Goal: Use online tool/utility: Utilize a website feature to perform a specific function

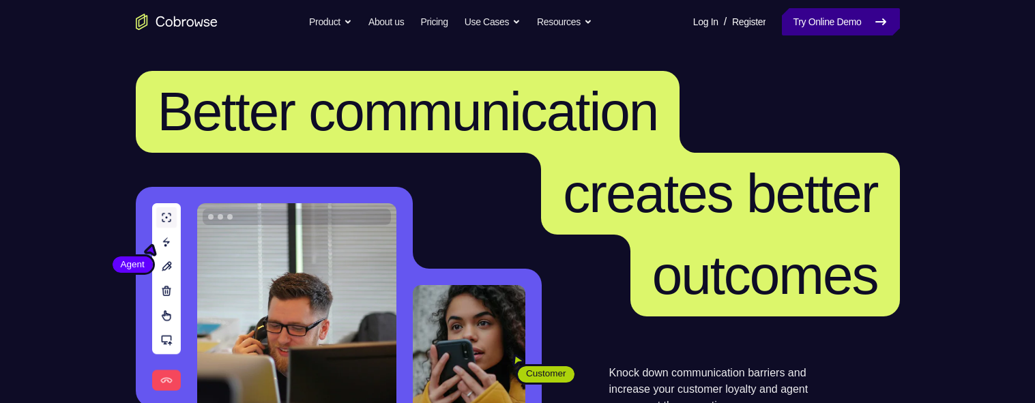
click at [813, 11] on link "Try Online Demo" at bounding box center [840, 21] width 117 height 27
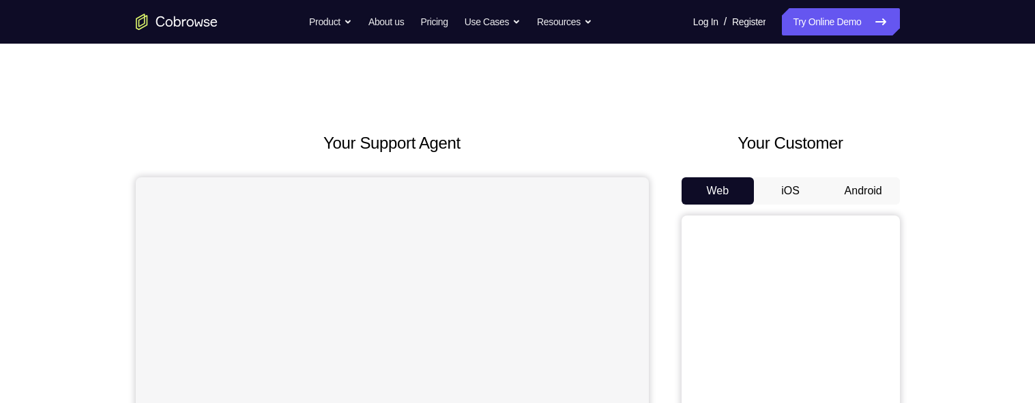
click at [848, 185] on button "Android" at bounding box center [863, 190] width 73 height 27
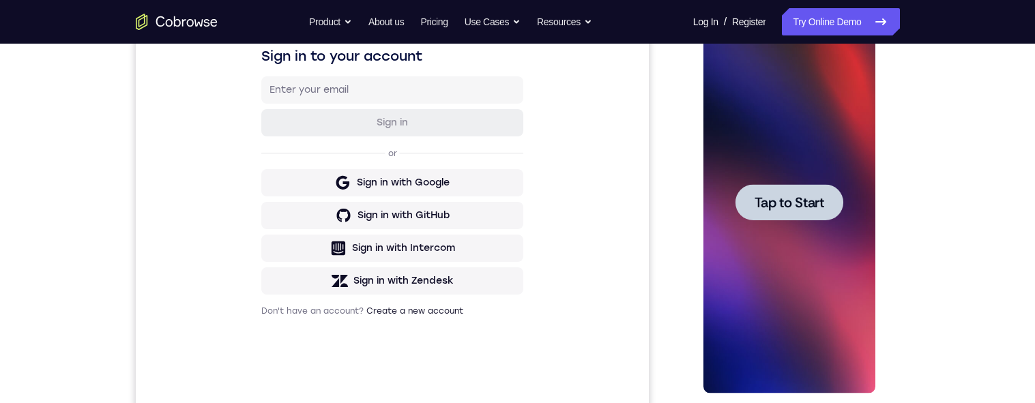
scroll to position [234, 0]
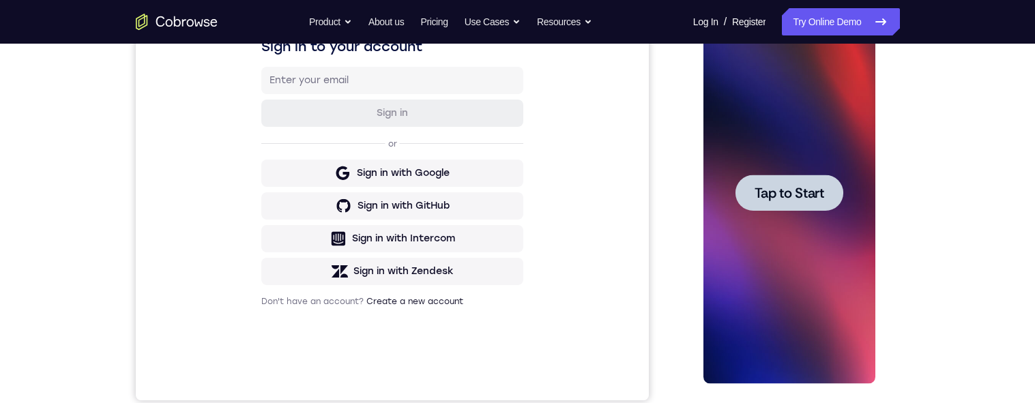
click at [779, 210] on div at bounding box center [790, 193] width 108 height 36
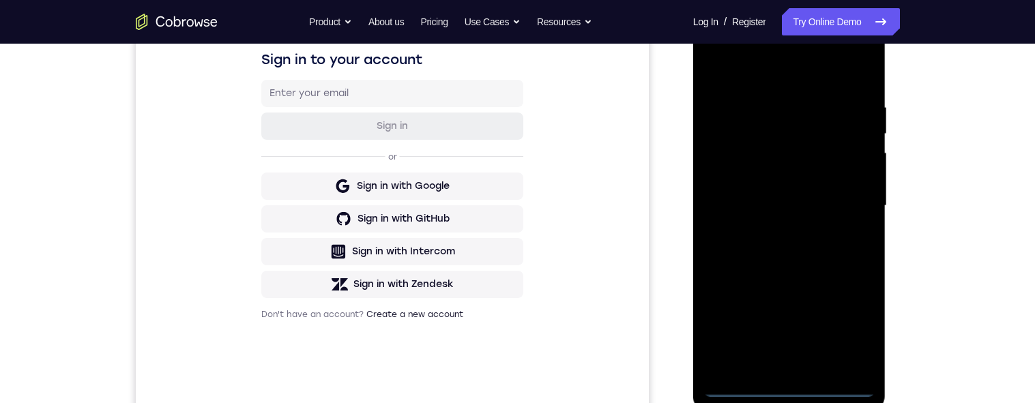
scroll to position [247, 0]
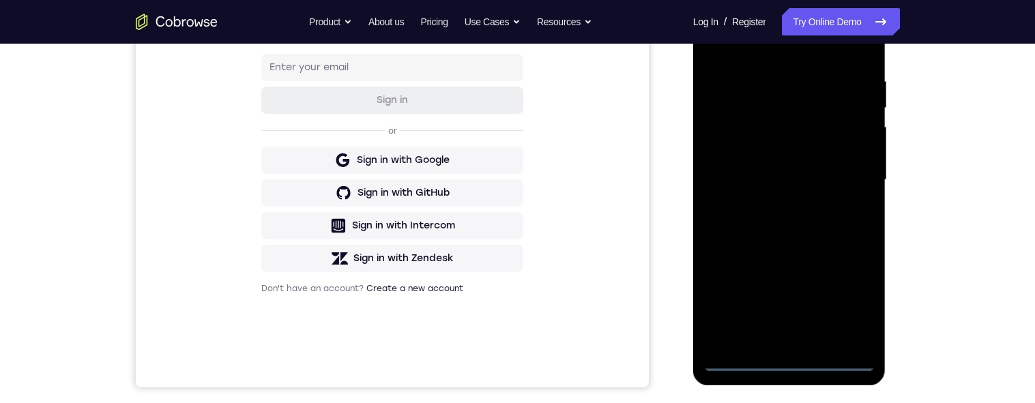
click at [784, 368] on div at bounding box center [790, 180] width 172 height 382
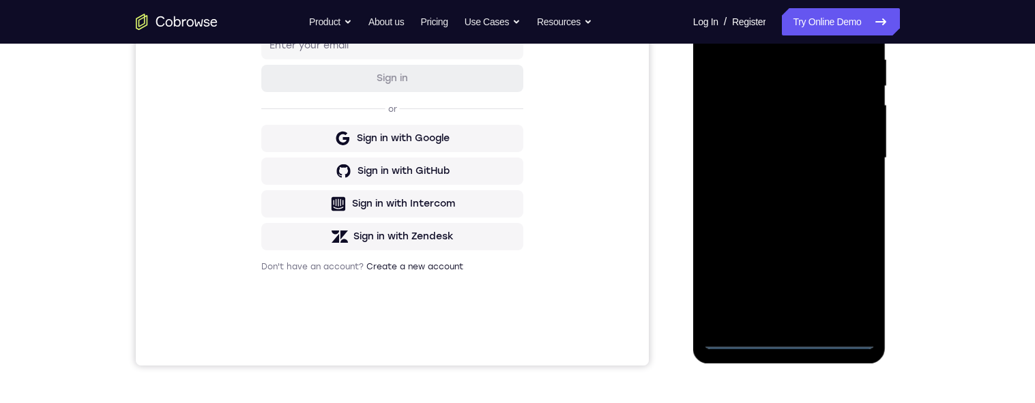
click at [847, 276] on div at bounding box center [790, 158] width 172 height 382
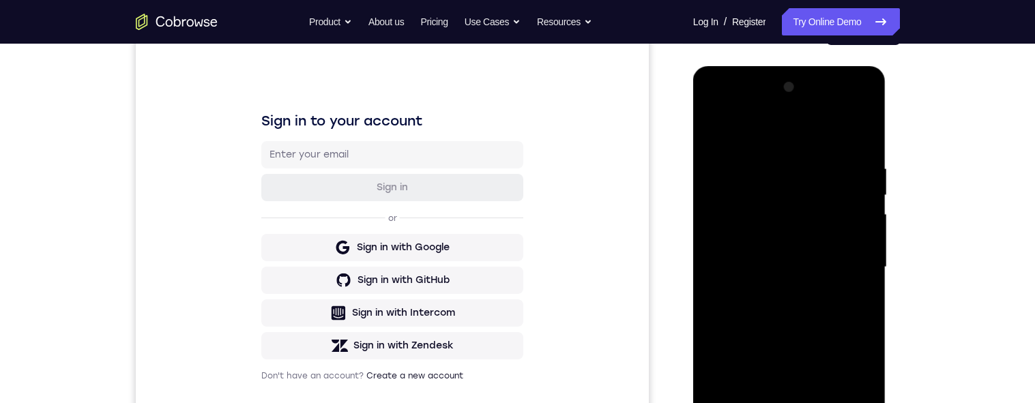
click at [801, 139] on div at bounding box center [790, 267] width 172 height 382
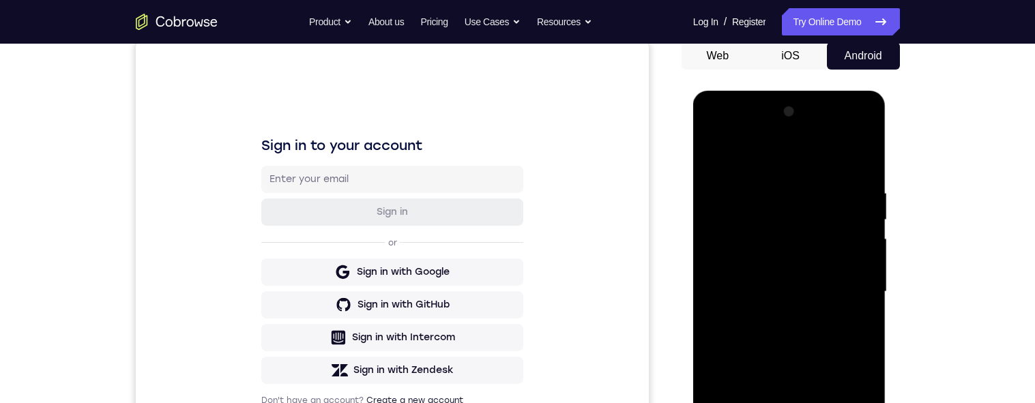
click at [853, 283] on div at bounding box center [790, 292] width 172 height 382
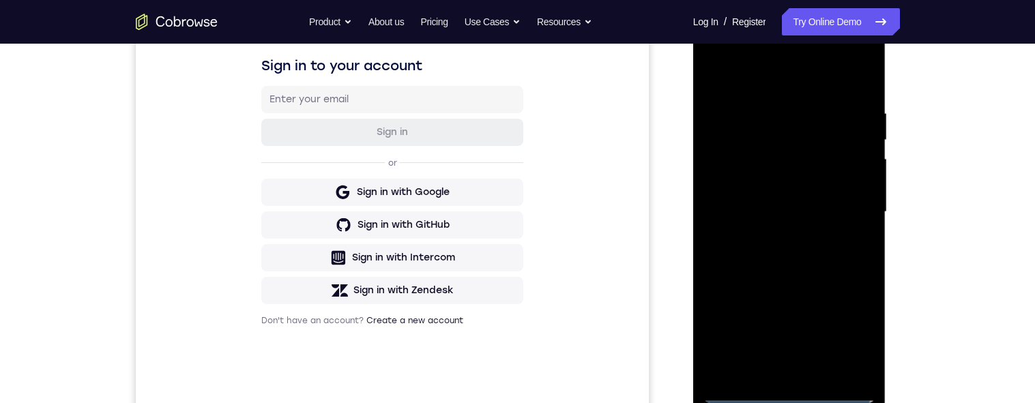
scroll to position [220, 0]
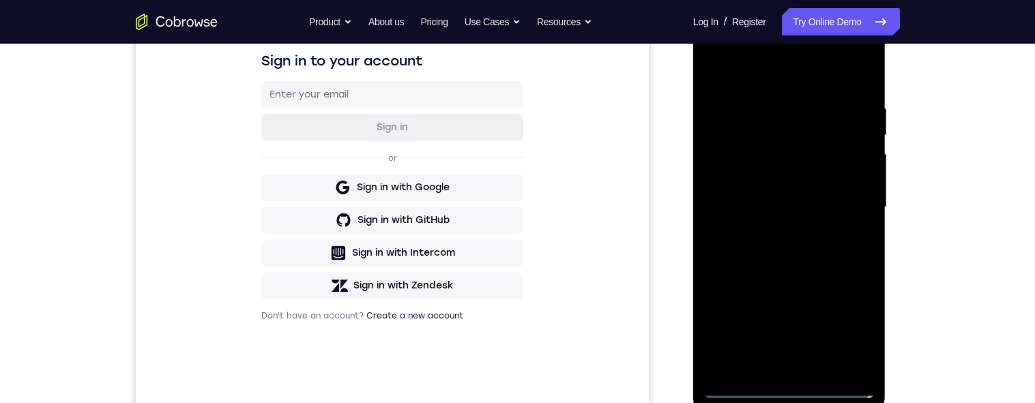
click at [773, 234] on div at bounding box center [790, 207] width 172 height 382
click at [798, 192] on div at bounding box center [790, 207] width 172 height 382
click at [784, 182] on div at bounding box center [790, 207] width 172 height 382
click at [851, 181] on div at bounding box center [790, 207] width 172 height 382
click at [835, 207] on div at bounding box center [790, 207] width 172 height 382
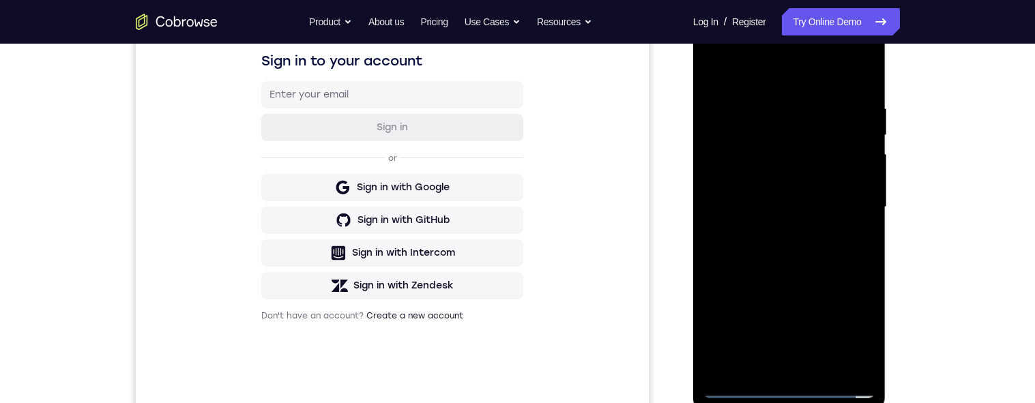
click at [859, 174] on div at bounding box center [790, 207] width 172 height 382
click at [826, 260] on div at bounding box center [790, 207] width 172 height 382
click at [869, 88] on div at bounding box center [790, 207] width 172 height 382
click at [859, 203] on div at bounding box center [790, 207] width 172 height 382
click at [797, 241] on div at bounding box center [790, 207] width 172 height 382
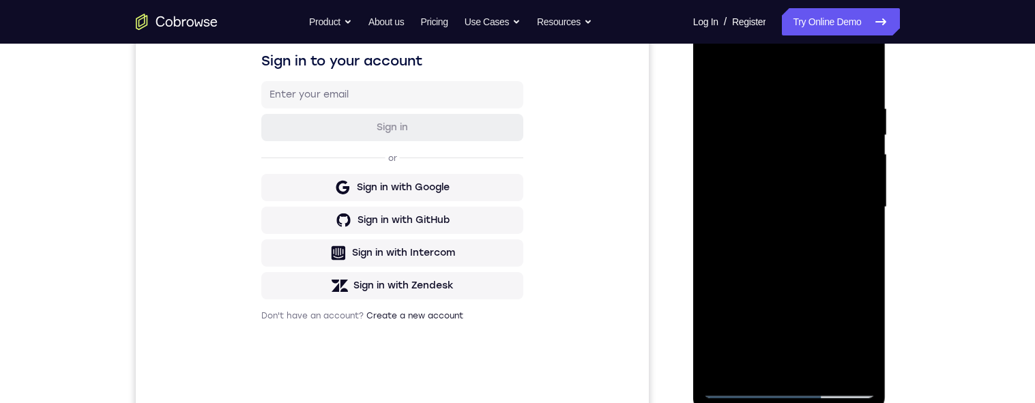
click at [794, 241] on div at bounding box center [790, 207] width 172 height 382
click at [866, 231] on div at bounding box center [790, 207] width 172 height 382
click at [866, 227] on div at bounding box center [790, 207] width 172 height 382
click at [864, 223] on div at bounding box center [790, 207] width 172 height 382
click at [757, 366] on div at bounding box center [790, 207] width 172 height 382
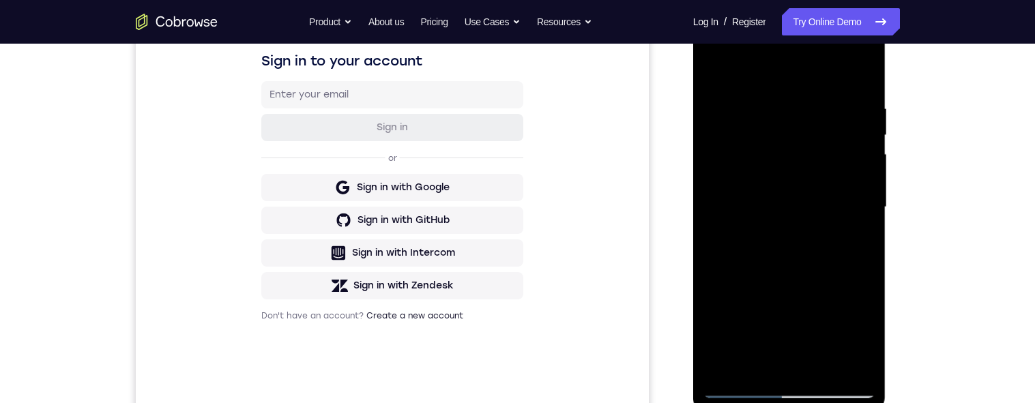
click at [758, 366] on div at bounding box center [790, 207] width 172 height 382
click at [811, 65] on div at bounding box center [790, 207] width 172 height 382
click at [811, 83] on div at bounding box center [790, 207] width 172 height 382
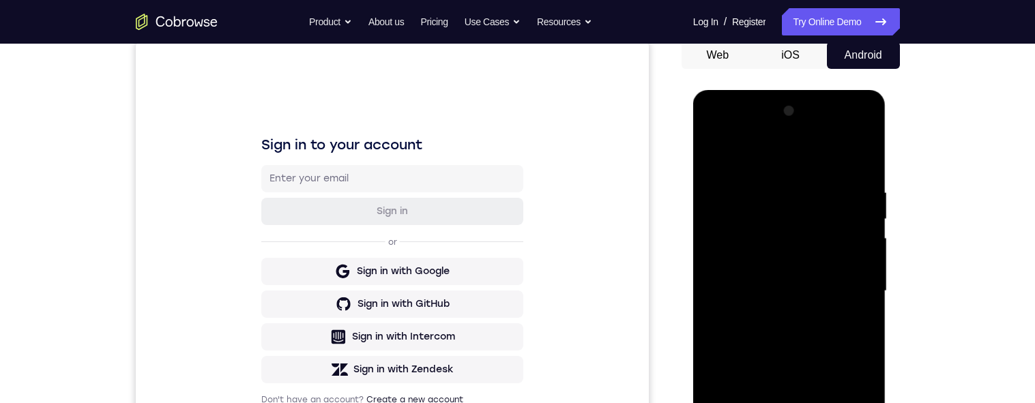
click at [775, 200] on div at bounding box center [790, 291] width 172 height 382
click at [720, 156] on div at bounding box center [790, 291] width 172 height 382
click at [846, 153] on div at bounding box center [790, 291] width 172 height 382
click at [840, 152] on div at bounding box center [790, 291] width 172 height 382
click at [814, 199] on div at bounding box center [790, 291] width 172 height 382
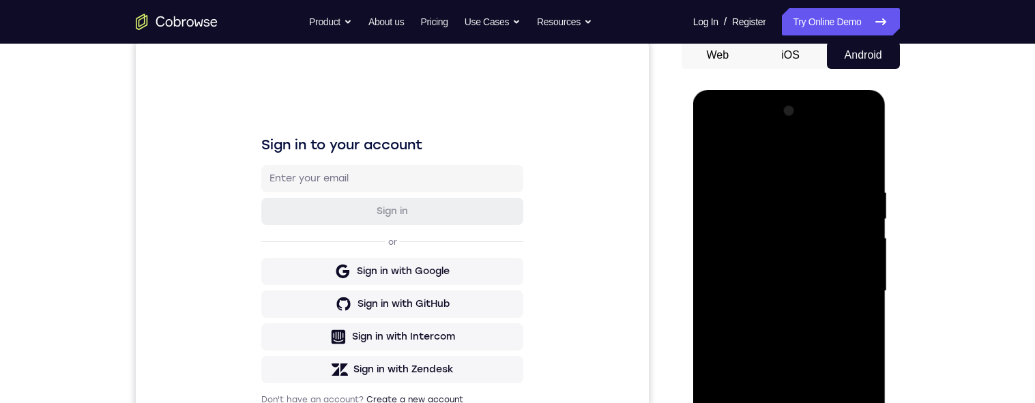
click at [804, 200] on div at bounding box center [790, 291] width 172 height 382
click at [825, 204] on div at bounding box center [790, 291] width 172 height 382
click at [807, 362] on div at bounding box center [790, 291] width 172 height 382
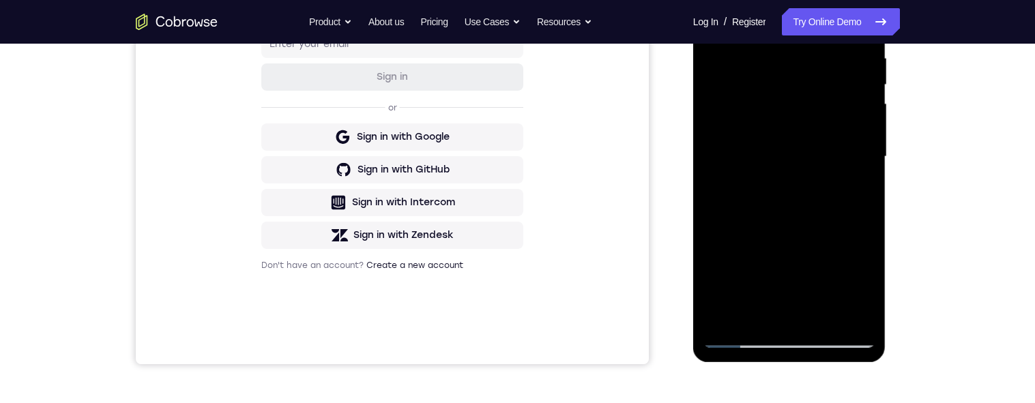
click at [794, 307] on div at bounding box center [790, 157] width 172 height 382
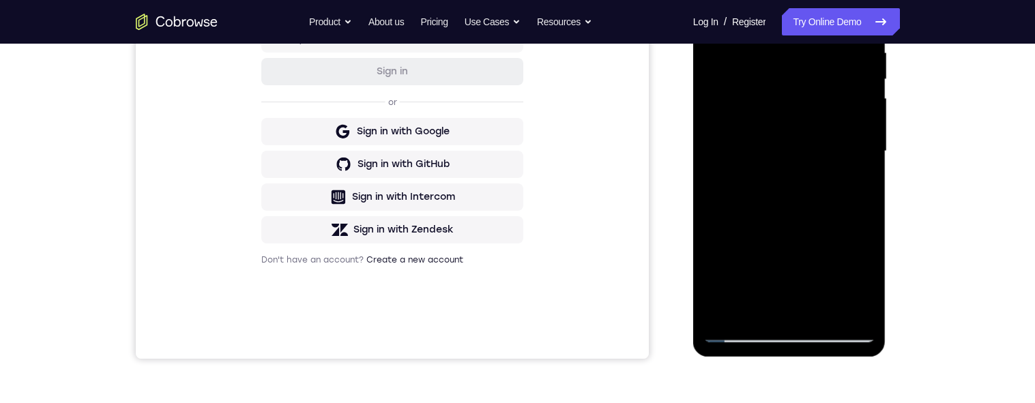
click at [854, 185] on div at bounding box center [790, 151] width 172 height 382
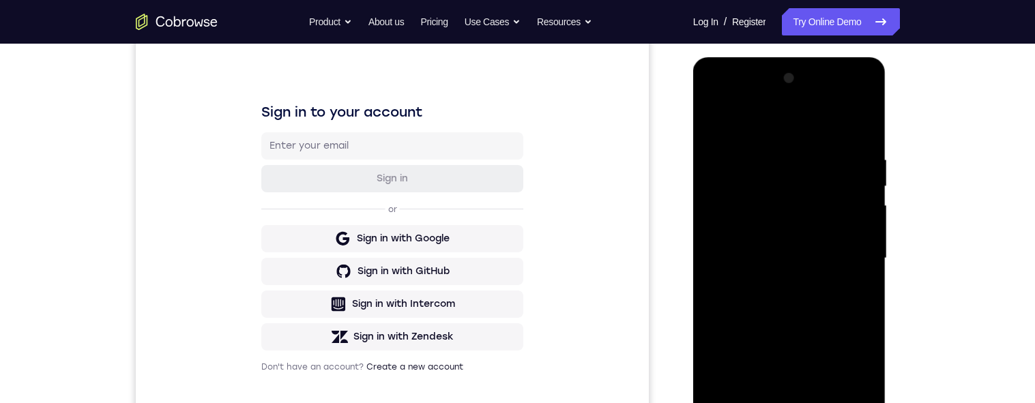
scroll to position [162, 0]
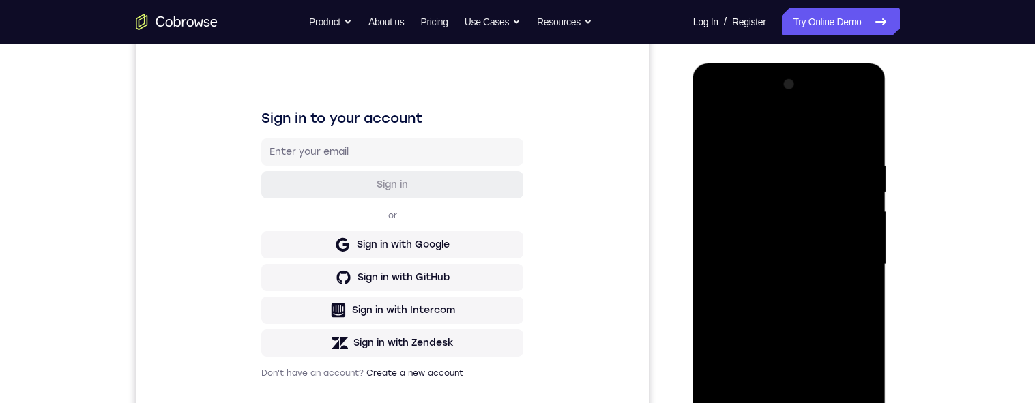
click at [717, 129] on div at bounding box center [790, 265] width 172 height 382
click at [724, 128] on div at bounding box center [790, 265] width 172 height 382
click at [773, 158] on div at bounding box center [790, 265] width 172 height 382
click at [847, 247] on div at bounding box center [790, 265] width 172 height 382
click at [866, 259] on div at bounding box center [790, 265] width 172 height 382
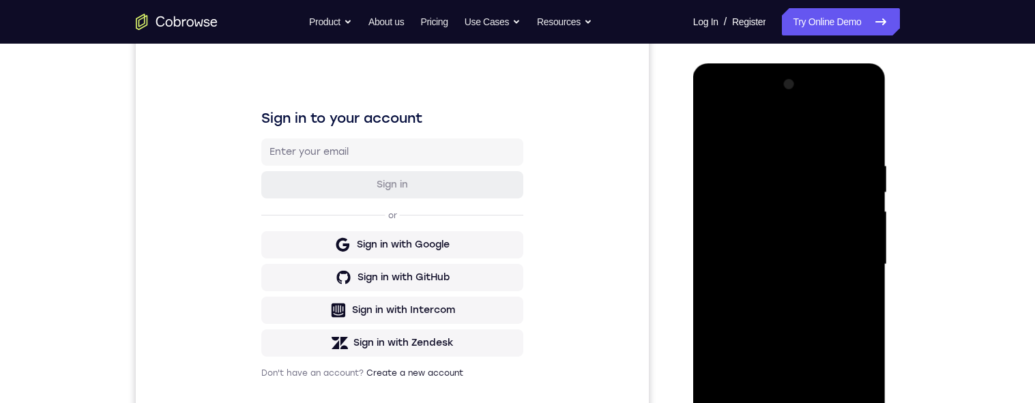
click at [848, 130] on div at bounding box center [790, 265] width 172 height 382
click at [815, 242] on div at bounding box center [790, 265] width 172 height 382
click at [866, 130] on div at bounding box center [790, 265] width 172 height 382
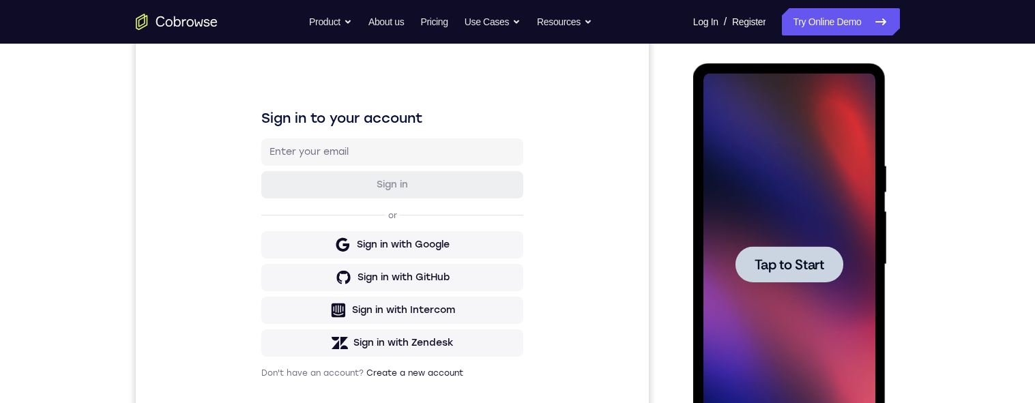
click at [756, 246] on div at bounding box center [790, 264] width 108 height 36
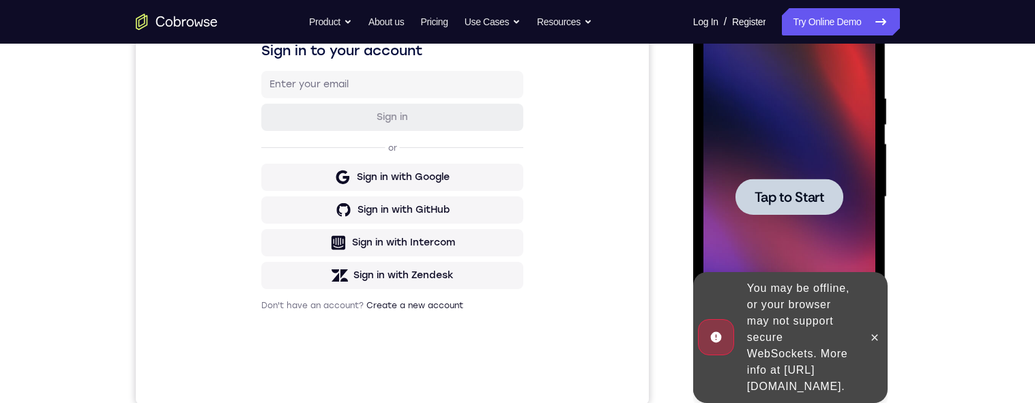
scroll to position [225, 0]
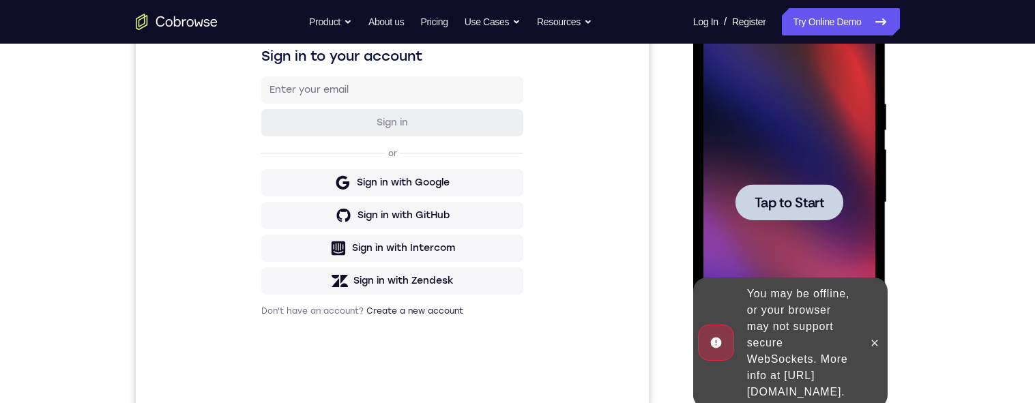
click at [792, 201] on span "Tap to Start" at bounding box center [790, 203] width 70 height 14
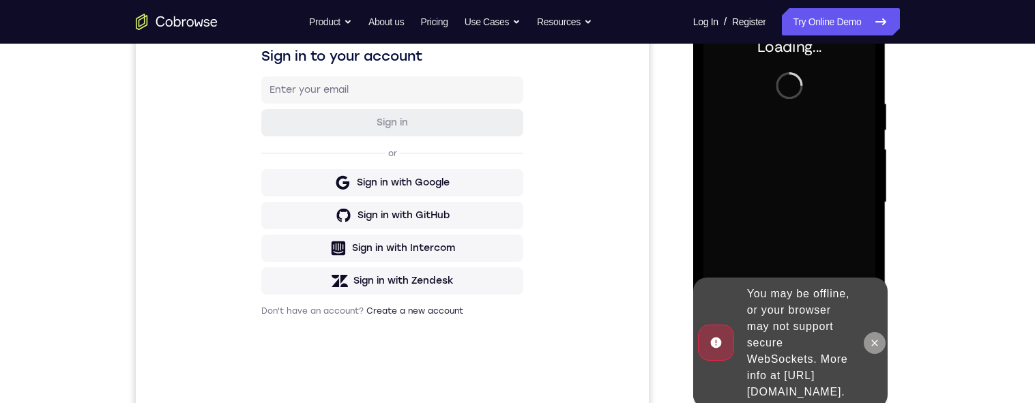
click at [883, 333] on button at bounding box center [875, 343] width 22 height 22
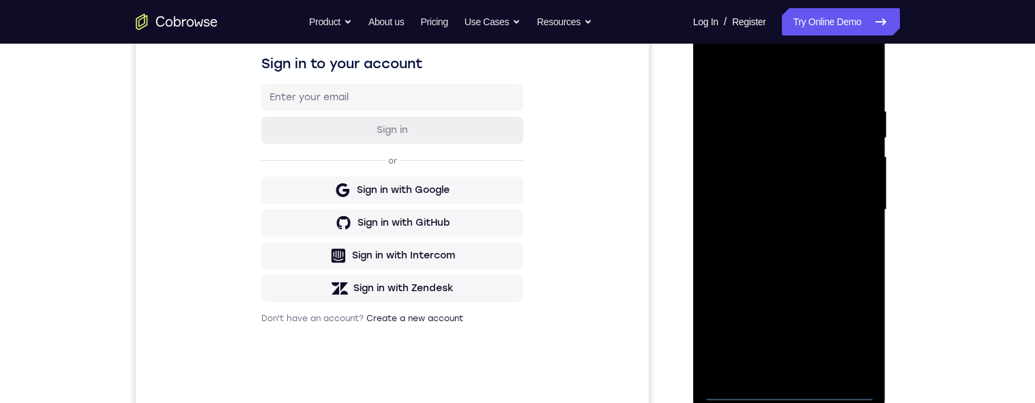
scroll to position [225, 0]
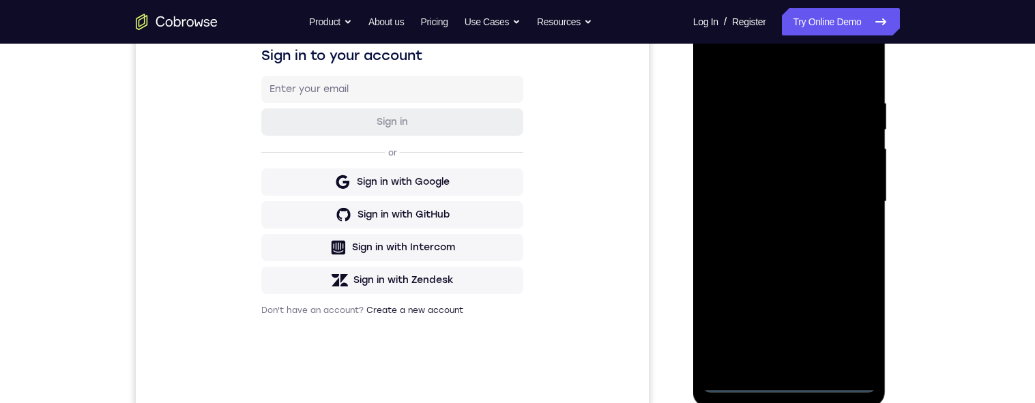
click at [797, 388] on div at bounding box center [790, 202] width 172 height 382
click at [853, 311] on div at bounding box center [790, 202] width 172 height 382
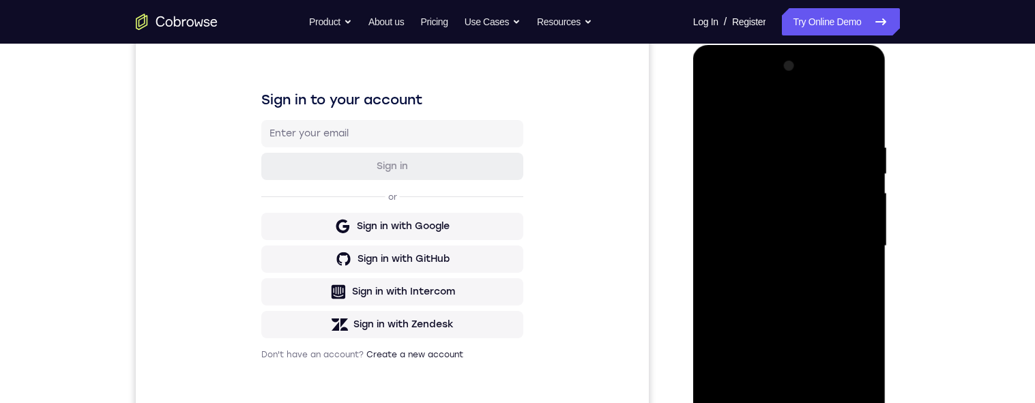
scroll to position [180, 0]
click at [856, 369] on div at bounding box center [790, 248] width 172 height 382
click at [797, 111] on div at bounding box center [790, 248] width 172 height 382
click at [851, 243] on div at bounding box center [790, 248] width 172 height 382
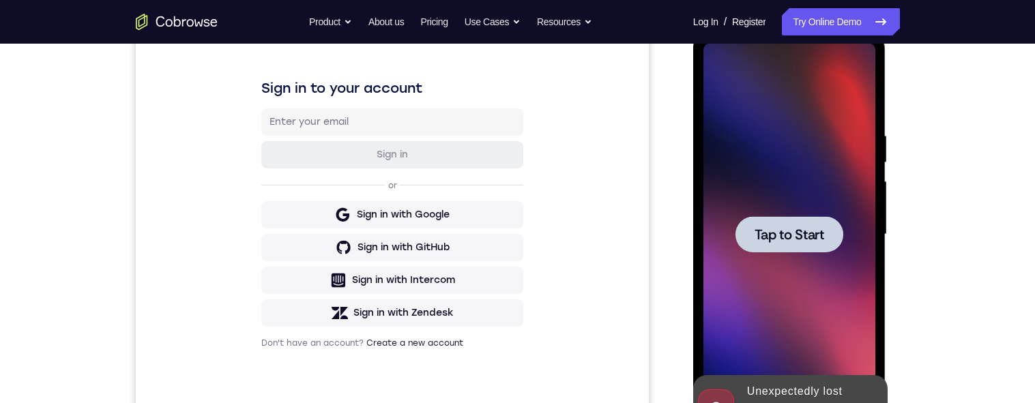
scroll to position [193, 0]
click at [784, 219] on div at bounding box center [790, 234] width 108 height 36
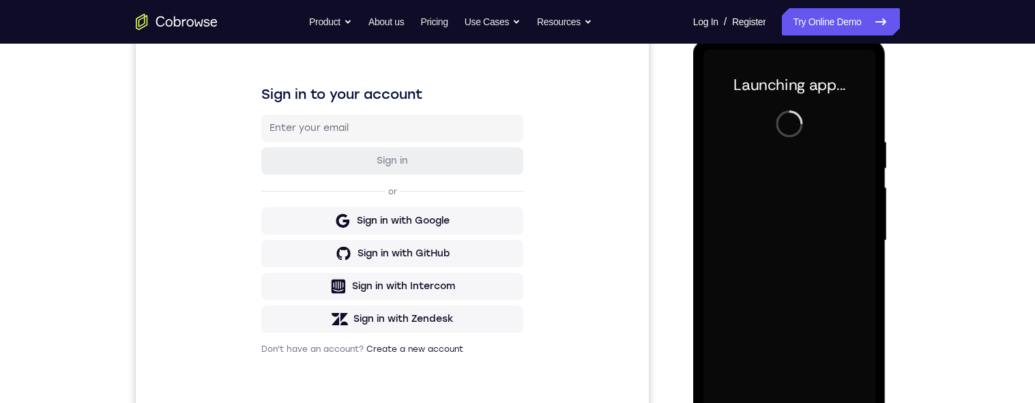
scroll to position [190, 0]
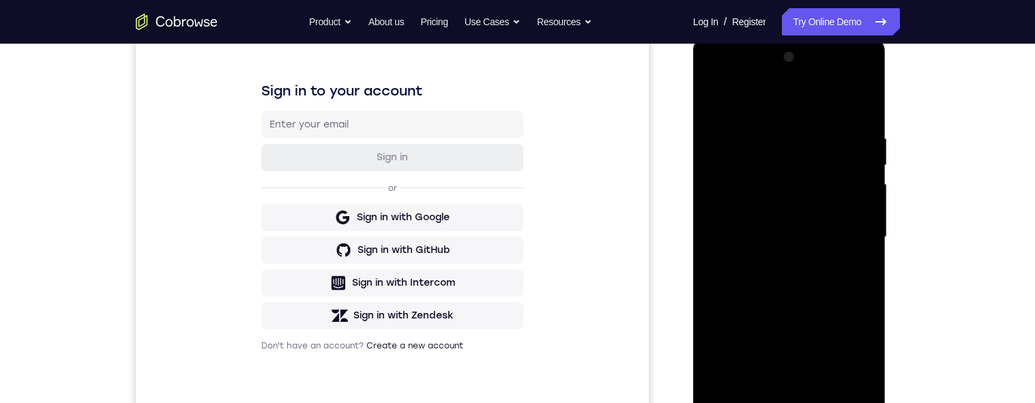
click at [864, 302] on div at bounding box center [790, 237] width 172 height 382
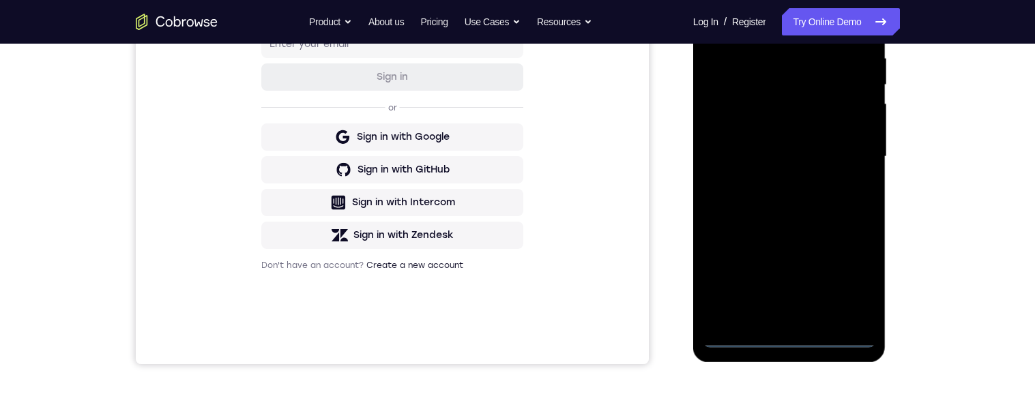
click at [791, 339] on div at bounding box center [790, 157] width 172 height 382
click at [858, 273] on div at bounding box center [790, 156] width 172 height 382
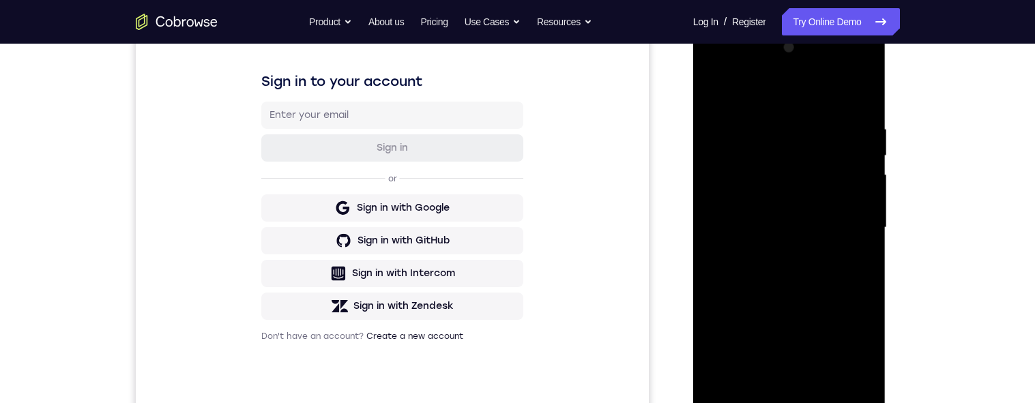
click at [790, 81] on div at bounding box center [790, 228] width 172 height 382
click at [784, 95] on div at bounding box center [790, 228] width 172 height 382
click at [845, 223] on div at bounding box center [790, 228] width 172 height 382
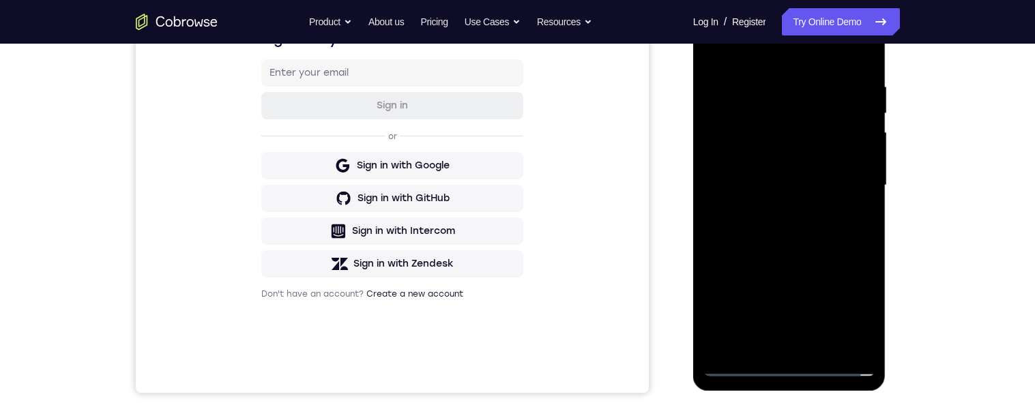
click at [779, 344] on div at bounding box center [790, 186] width 172 height 382
click at [808, 170] on div at bounding box center [790, 186] width 172 height 382
click at [811, 156] on div at bounding box center [790, 186] width 172 height 382
click at [842, 188] on div at bounding box center [790, 186] width 172 height 382
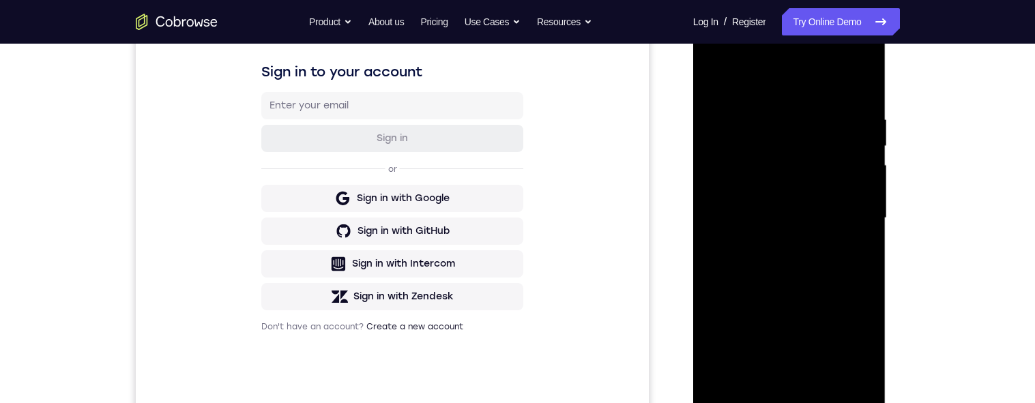
scroll to position [155, 0]
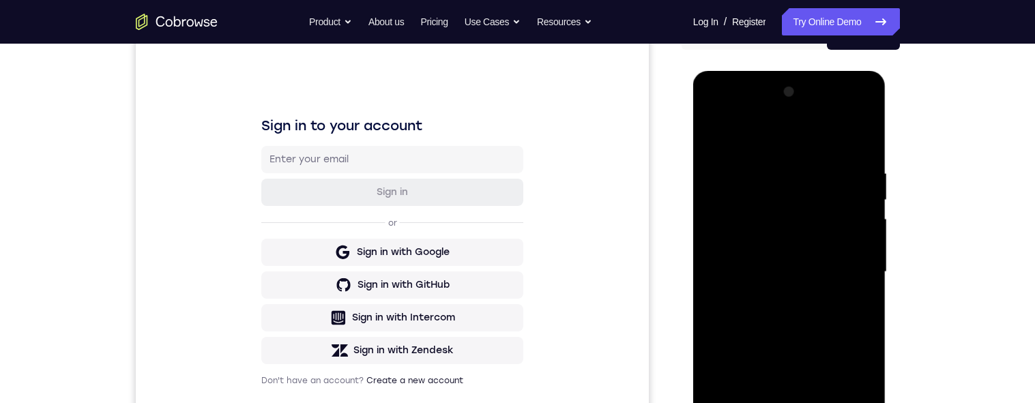
click at [846, 315] on div at bounding box center [790, 272] width 172 height 382
click at [840, 311] on div at bounding box center [790, 272] width 172 height 382
click at [820, 292] on div at bounding box center [790, 272] width 172 height 382
click at [791, 318] on div at bounding box center [790, 272] width 172 height 382
click at [804, 285] on div at bounding box center [790, 272] width 172 height 382
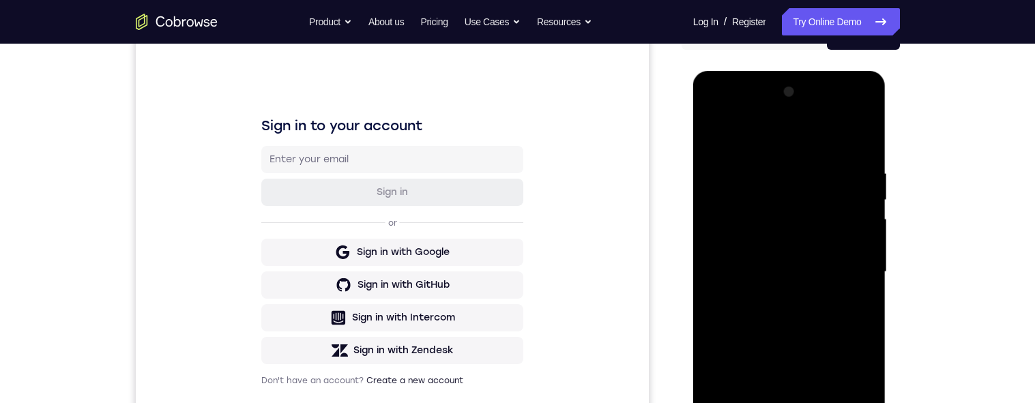
click at [835, 274] on div at bounding box center [790, 272] width 172 height 382
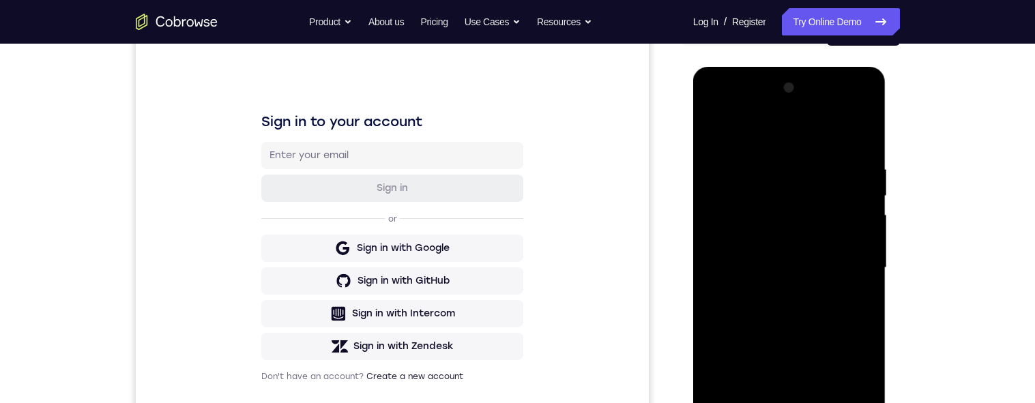
scroll to position [179, 0]
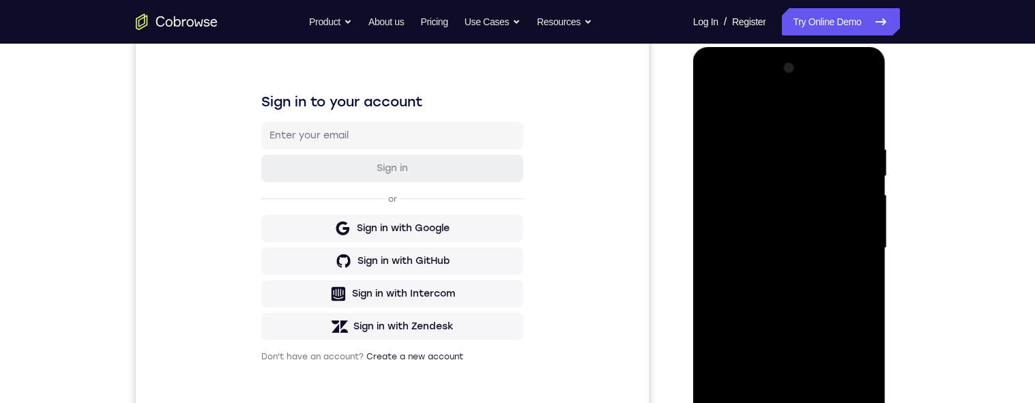
click at [845, 300] on div at bounding box center [790, 248] width 172 height 382
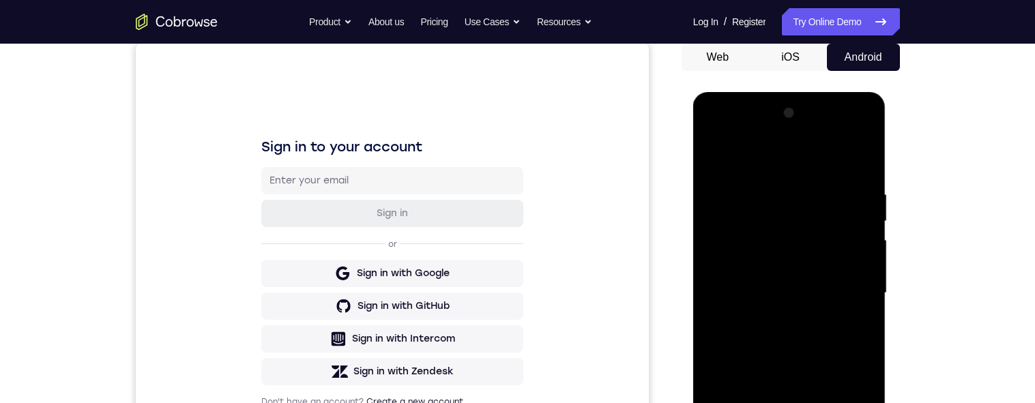
scroll to position [133, 0]
click at [704, 166] on div at bounding box center [790, 294] width 172 height 382
click at [712, 154] on div at bounding box center [790, 294] width 172 height 382
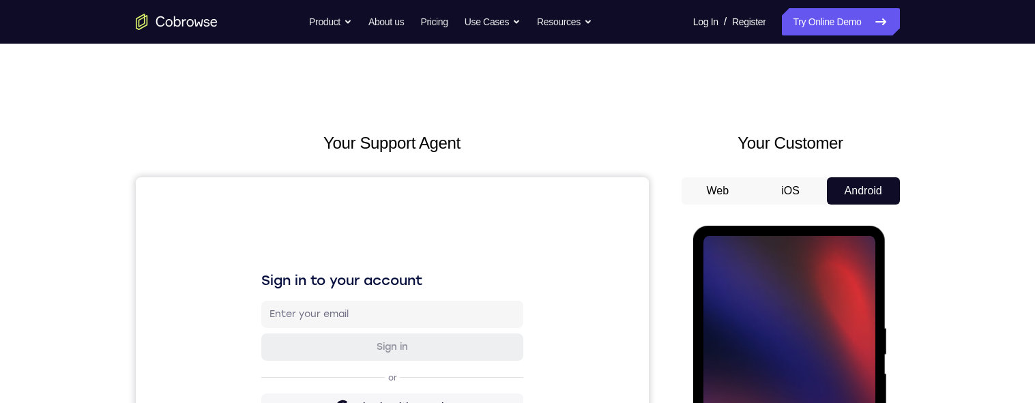
scroll to position [171, 0]
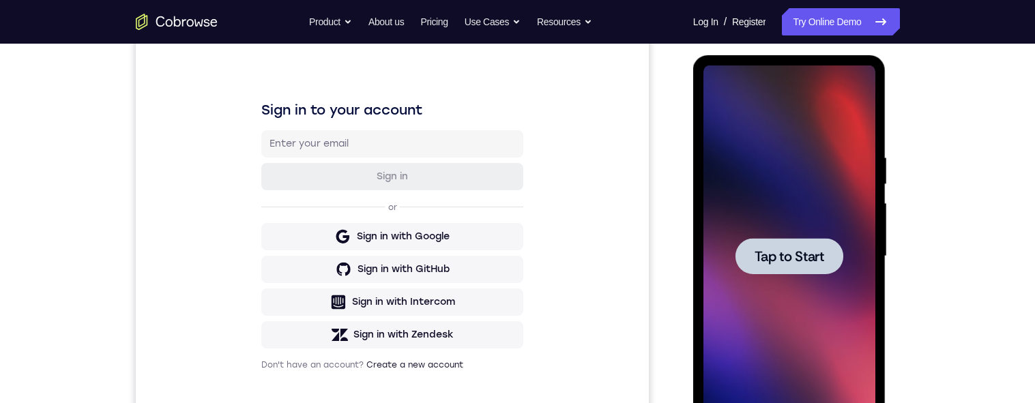
click at [781, 250] on span "Tap to Start" at bounding box center [790, 257] width 70 height 14
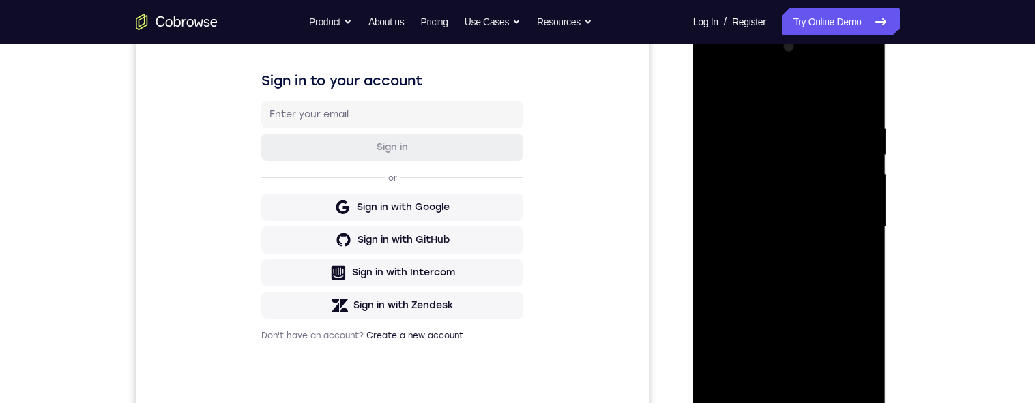
scroll to position [248, 0]
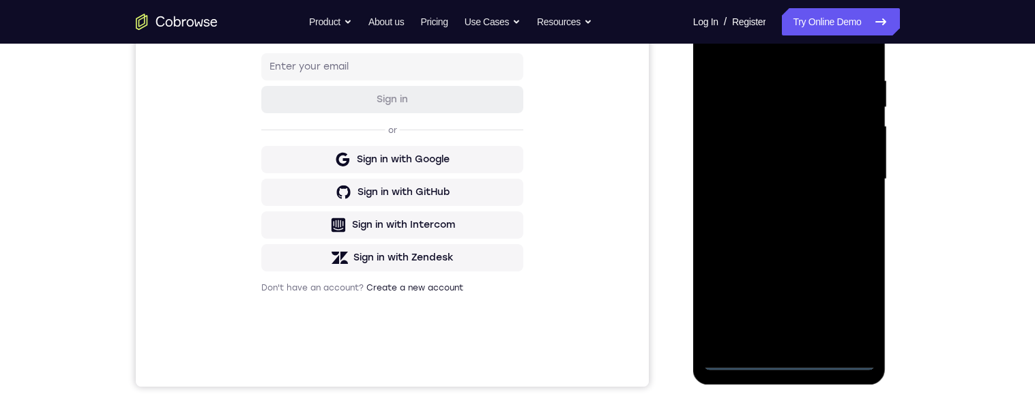
click at [789, 358] on div at bounding box center [790, 179] width 172 height 382
click at [860, 307] on div at bounding box center [790, 179] width 172 height 382
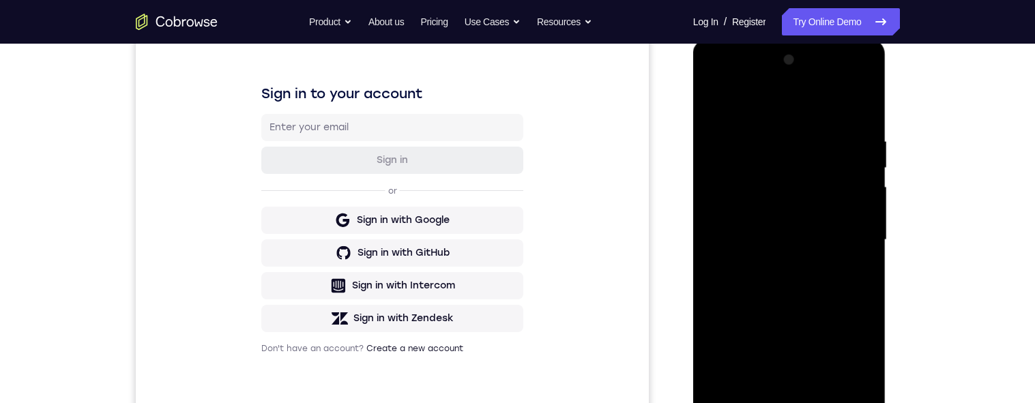
scroll to position [210, 0]
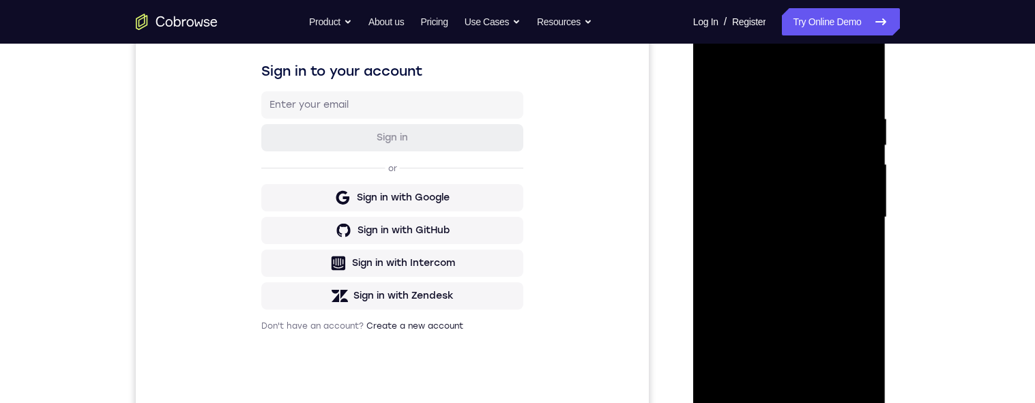
click at [803, 81] on div at bounding box center [790, 218] width 172 height 382
click at [854, 227] on div at bounding box center [790, 218] width 172 height 382
click at [767, 382] on div at bounding box center [790, 218] width 172 height 382
click at [779, 377] on div at bounding box center [790, 218] width 172 height 382
click at [777, 371] on div at bounding box center [790, 218] width 172 height 382
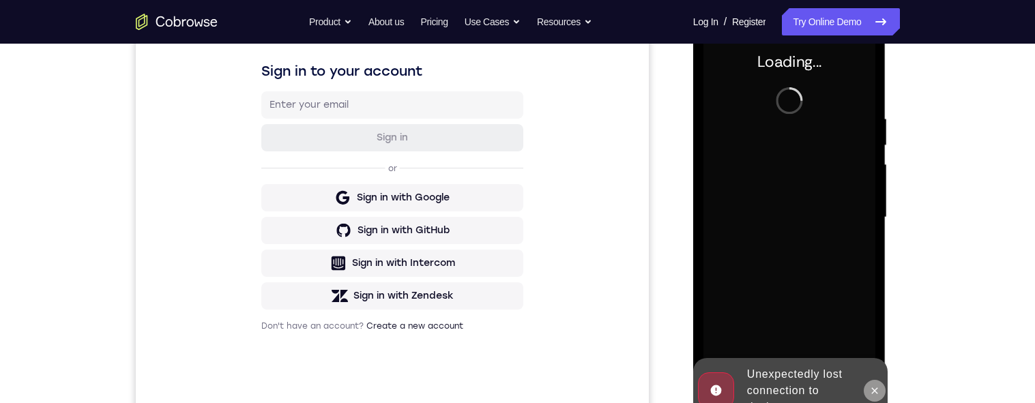
click at [875, 390] on icon at bounding box center [875, 391] width 6 height 6
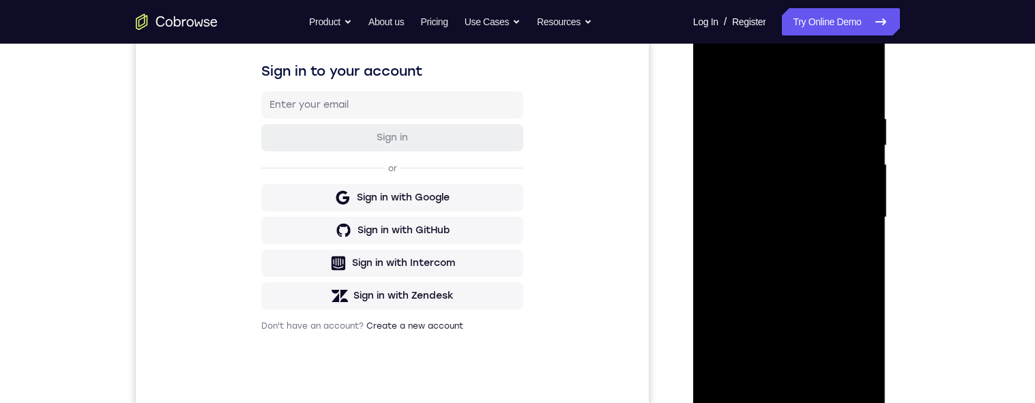
scroll to position [220, 0]
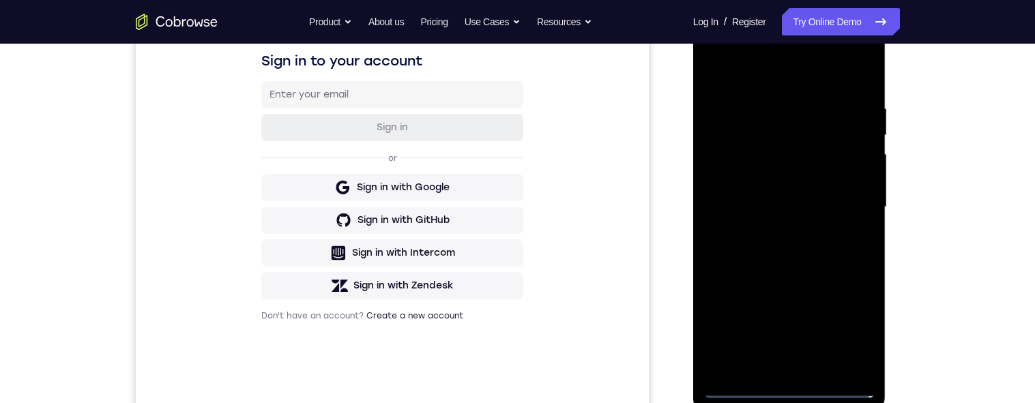
click at [796, 394] on div at bounding box center [790, 207] width 172 height 382
click at [869, 319] on div at bounding box center [790, 207] width 172 height 382
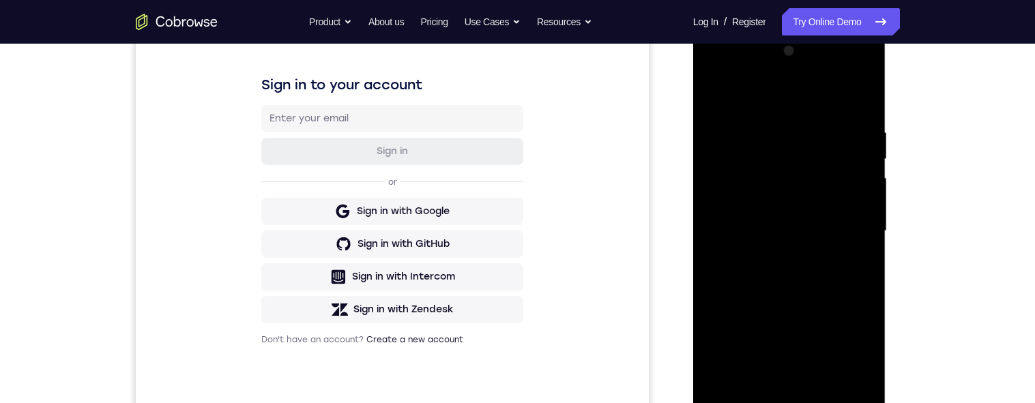
scroll to position [204, 0]
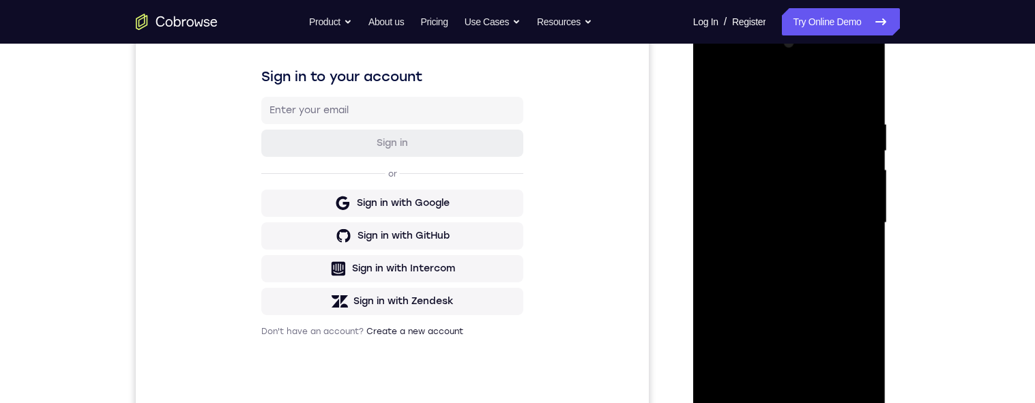
click at [853, 345] on div at bounding box center [790, 223] width 172 height 382
click at [846, 346] on div at bounding box center [790, 223] width 172 height 382
click at [851, 337] on div at bounding box center [790, 223] width 172 height 382
click at [855, 337] on div at bounding box center [790, 223] width 172 height 382
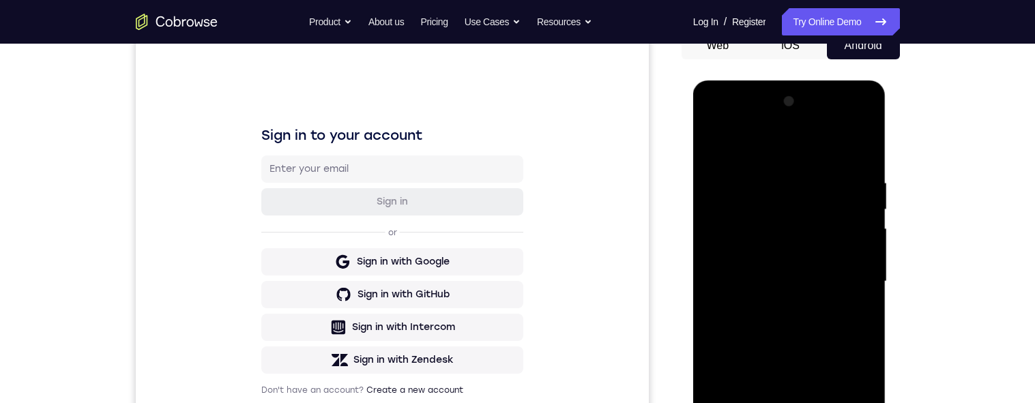
scroll to position [145, 0]
click at [818, 154] on div at bounding box center [790, 282] width 172 height 382
click at [856, 274] on div at bounding box center [790, 282] width 172 height 382
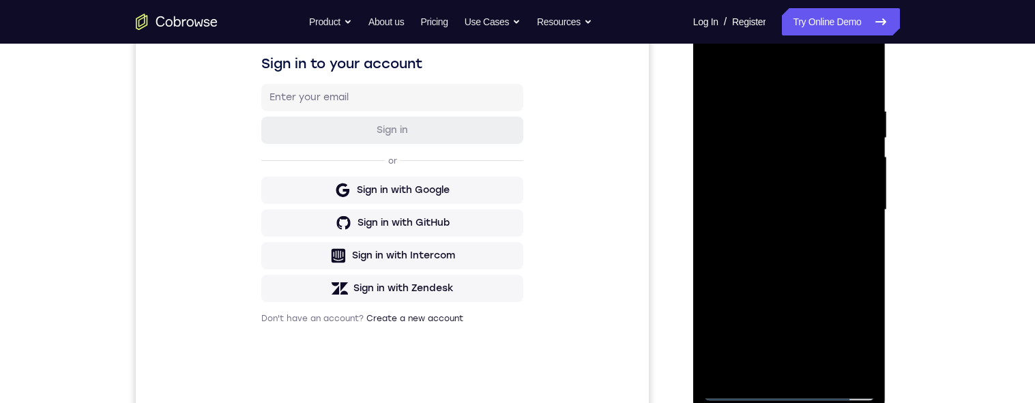
scroll to position [221, 0]
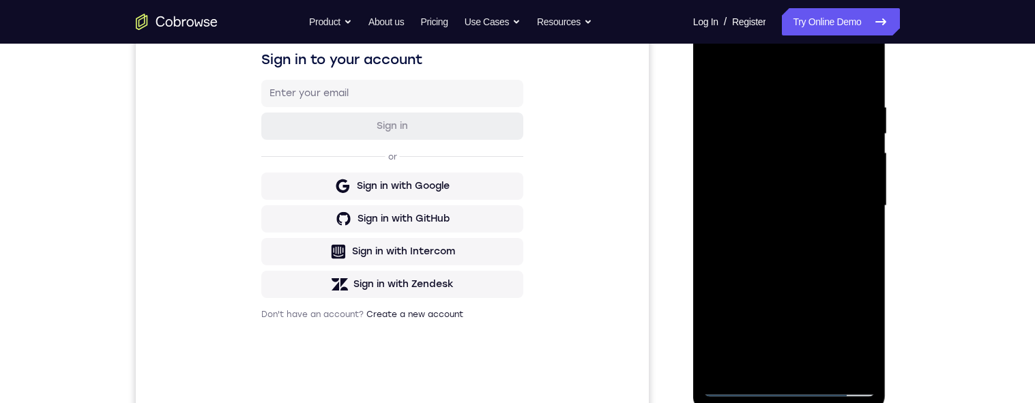
click at [782, 234] on div at bounding box center [790, 206] width 172 height 382
click at [779, 193] on div at bounding box center [790, 206] width 172 height 382
click at [758, 178] on div at bounding box center [790, 206] width 172 height 382
click at [805, 210] on div at bounding box center [790, 206] width 172 height 382
click at [816, 266] on div at bounding box center [790, 206] width 172 height 382
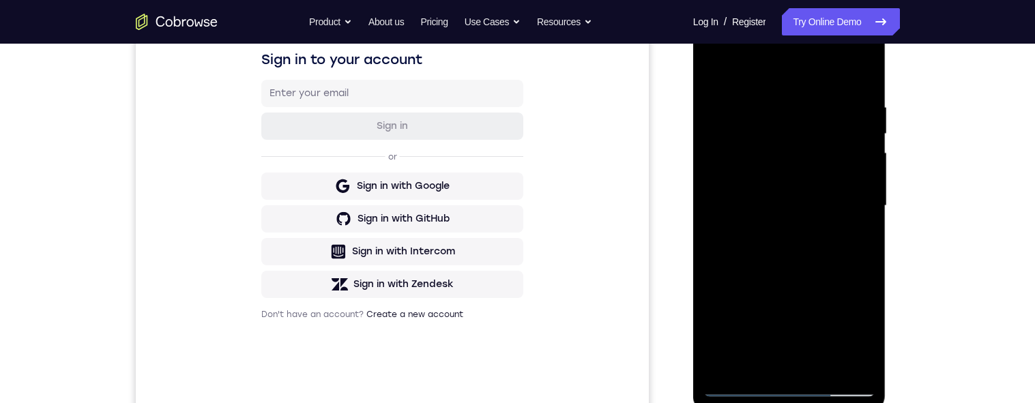
click at [777, 106] on div at bounding box center [790, 206] width 172 height 382
click at [857, 212] on div at bounding box center [790, 206] width 172 height 382
click at [853, 204] on div at bounding box center [790, 206] width 172 height 382
click at [835, 206] on div at bounding box center [790, 206] width 172 height 382
click at [839, 221] on div at bounding box center [790, 206] width 172 height 382
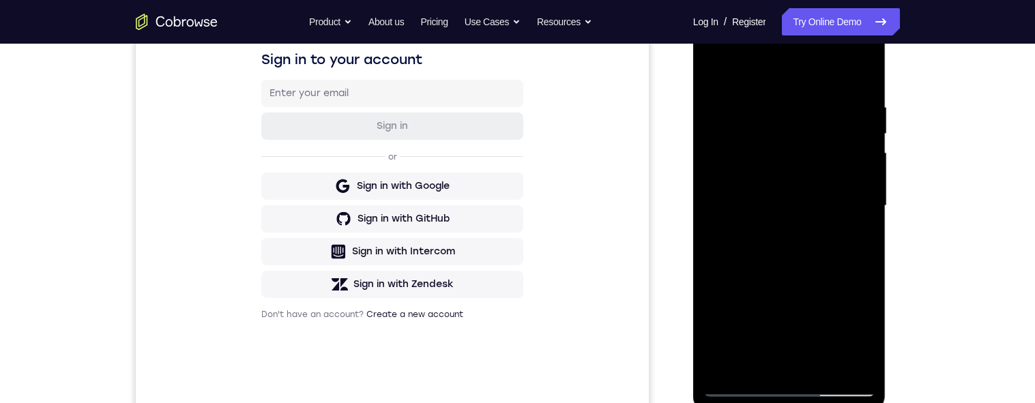
click at [855, 205] on div at bounding box center [790, 206] width 172 height 382
click at [855, 202] on div at bounding box center [790, 206] width 172 height 382
click at [860, 71] on div at bounding box center [790, 206] width 172 height 382
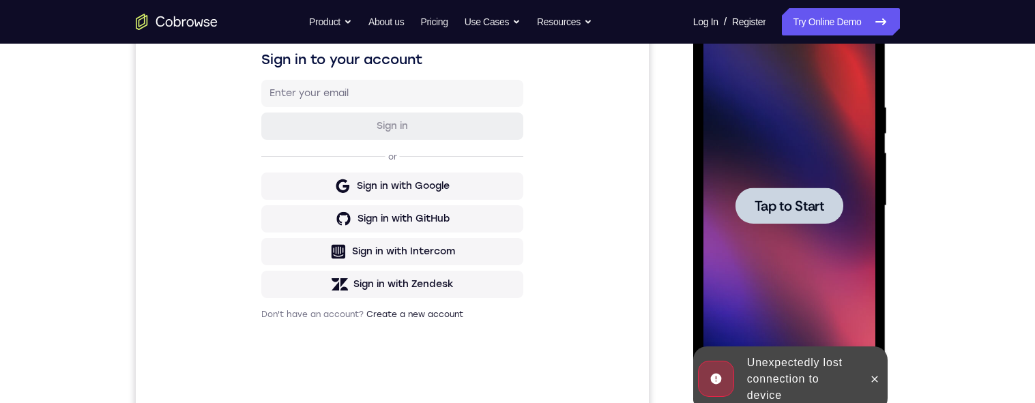
click at [805, 207] on span "Tap to Start" at bounding box center [790, 206] width 70 height 14
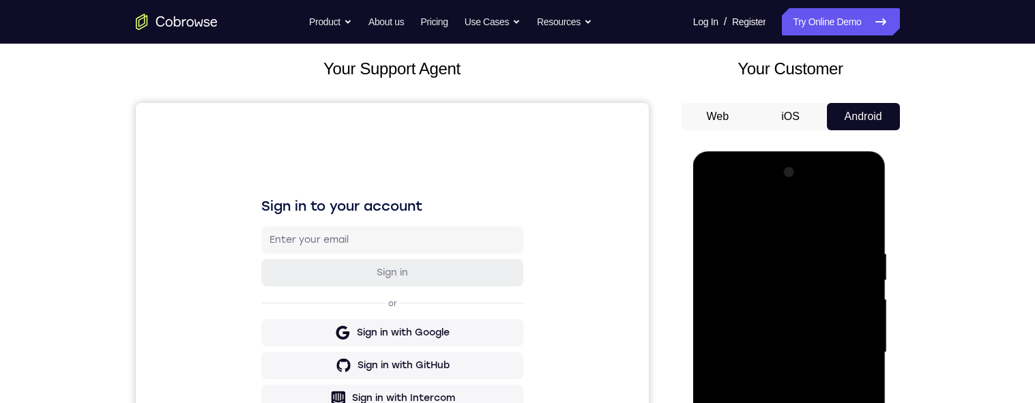
scroll to position [0, 0]
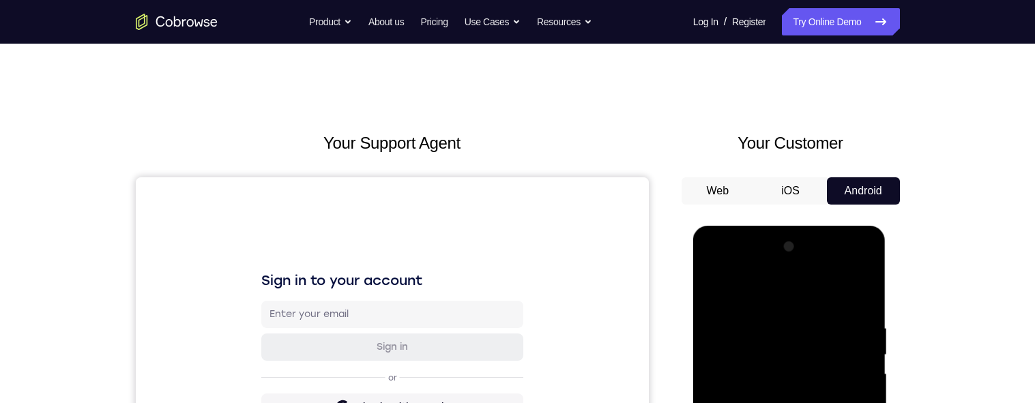
click at [792, 180] on button "iOS" at bounding box center [790, 190] width 73 height 27
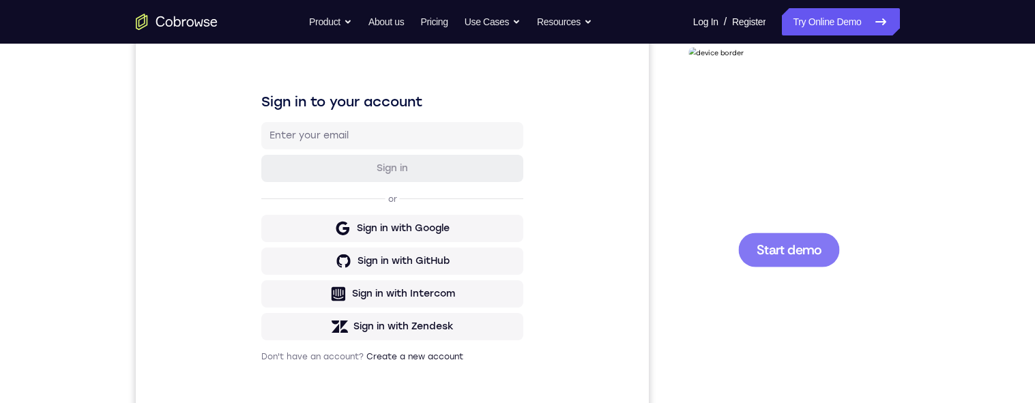
click at [797, 243] on span "Start demo" at bounding box center [788, 249] width 65 height 13
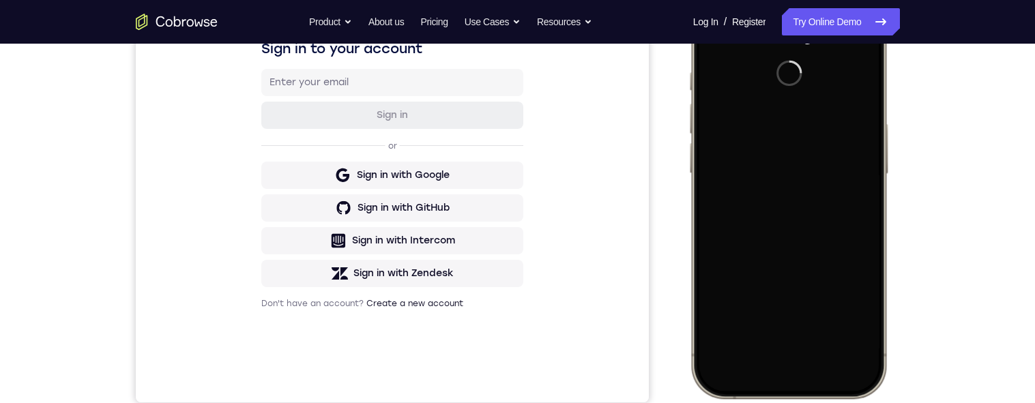
scroll to position [229, 0]
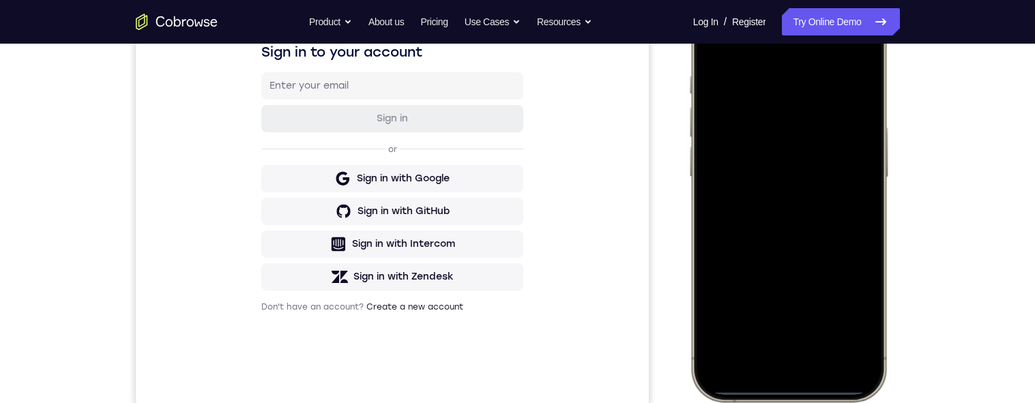
click at [788, 390] on div at bounding box center [788, 200] width 180 height 390
click at [788, 386] on div at bounding box center [788, 200] width 180 height 390
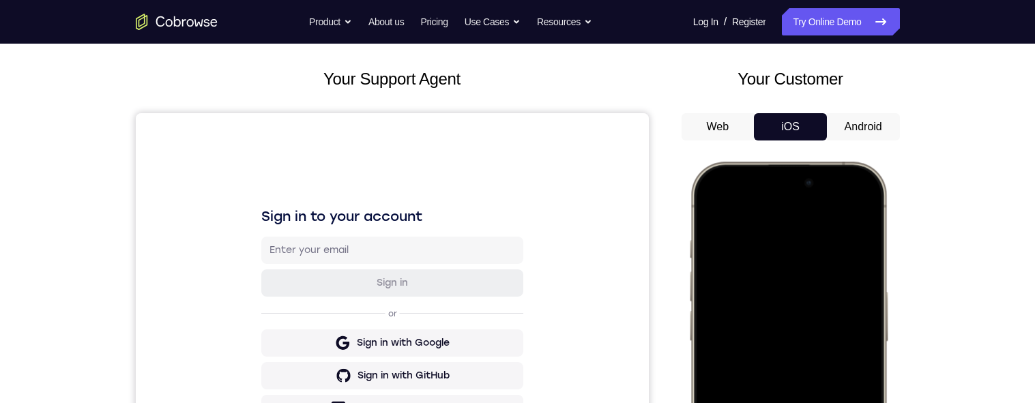
scroll to position [35, 0]
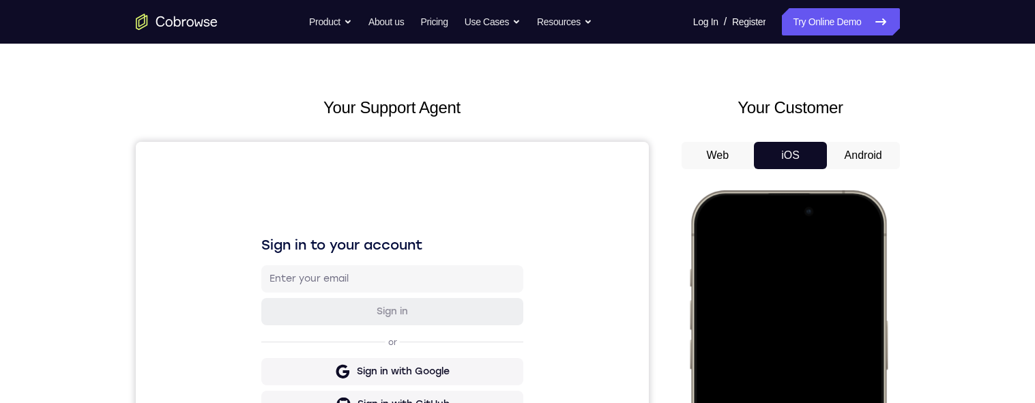
click at [854, 154] on button "Android" at bounding box center [863, 155] width 73 height 27
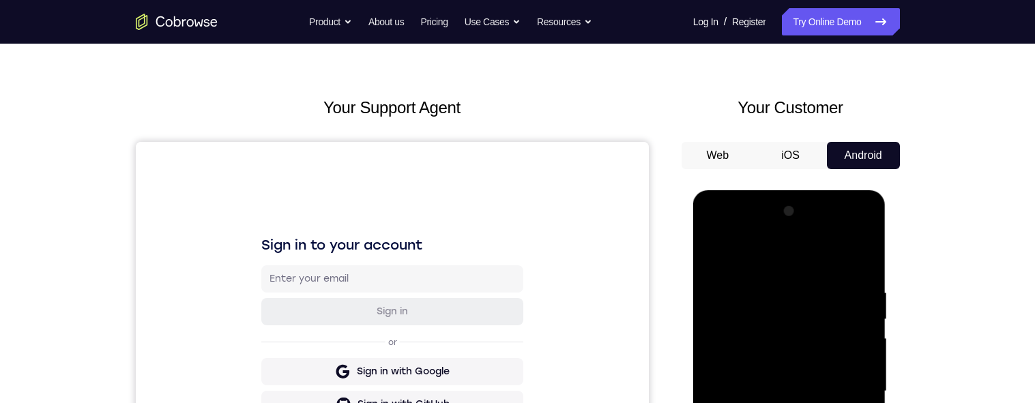
scroll to position [247, 0]
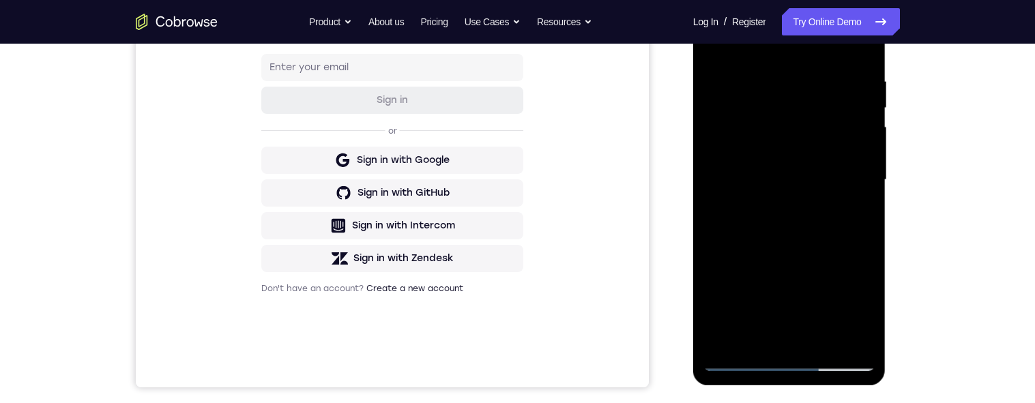
click at [810, 223] on div at bounding box center [790, 180] width 172 height 382
click at [792, 357] on div at bounding box center [790, 180] width 172 height 382
click at [855, 306] on div at bounding box center [790, 180] width 172 height 382
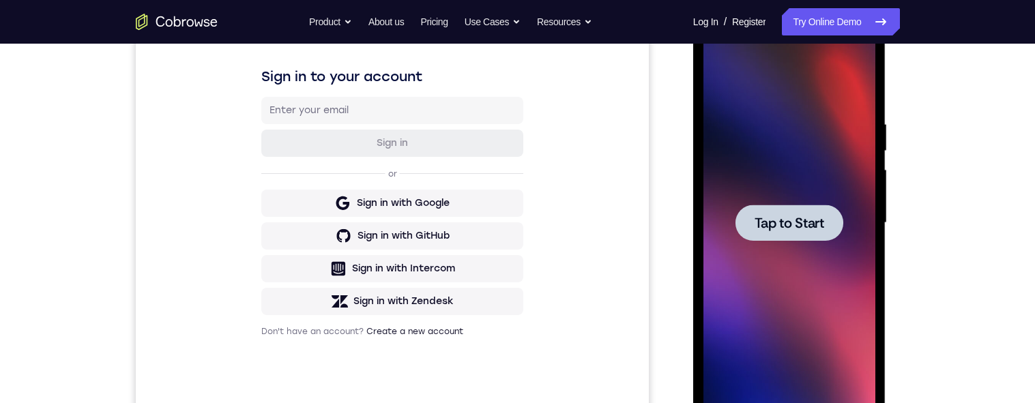
scroll to position [0, 0]
